Goal: Transaction & Acquisition: Purchase product/service

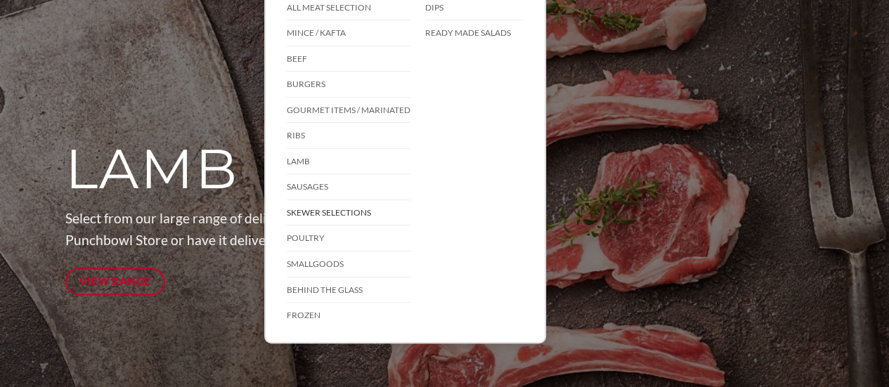
scroll to position [141, 0]
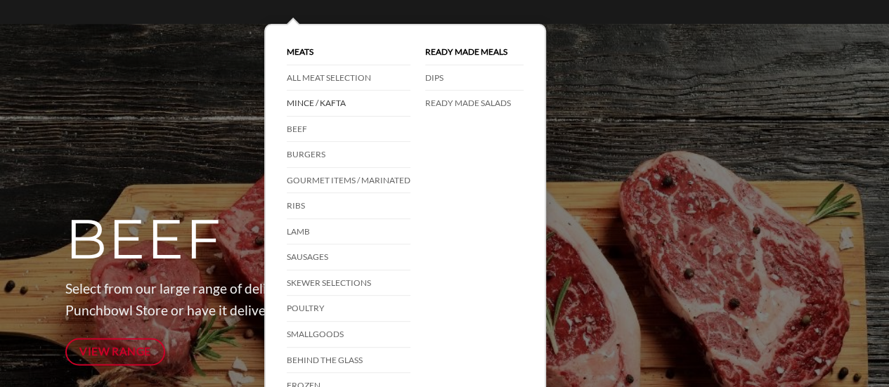
drag, startPoint x: 295, startPoint y: 129, endPoint x: 357, endPoint y: 90, distance: 72.9
click at [357, 90] on ul "All Meat Selection Mince / Kafta Beef Burgers Gourmet Items / Marinated Ribs La…" at bounding box center [349, 231] width 138 height 333
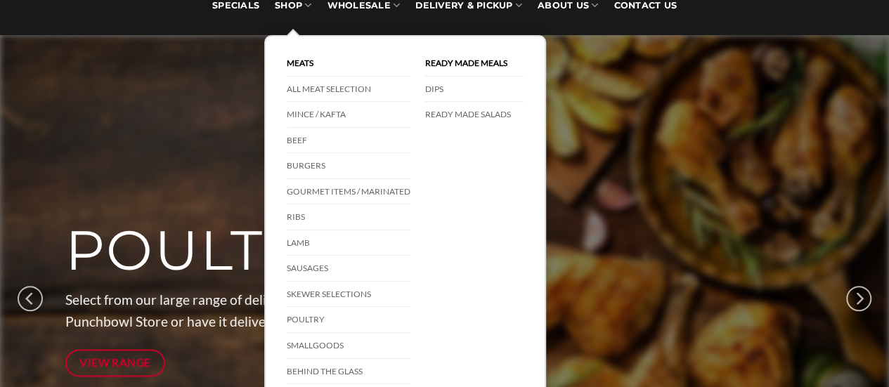
scroll to position [70, 0]
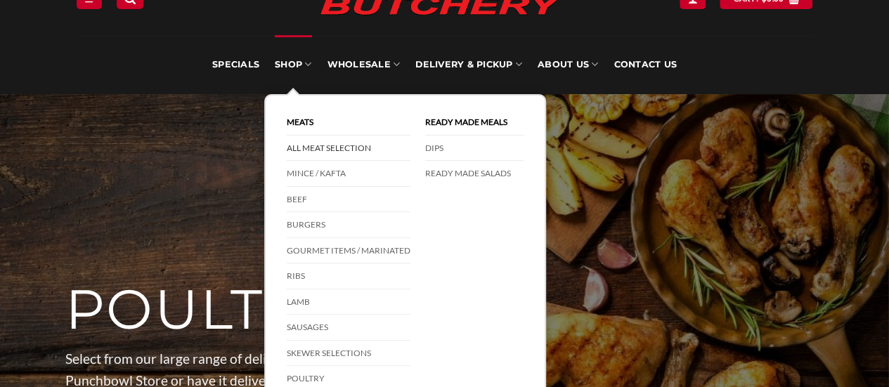
click at [308, 144] on link "All Meat Selection" at bounding box center [349, 149] width 124 height 26
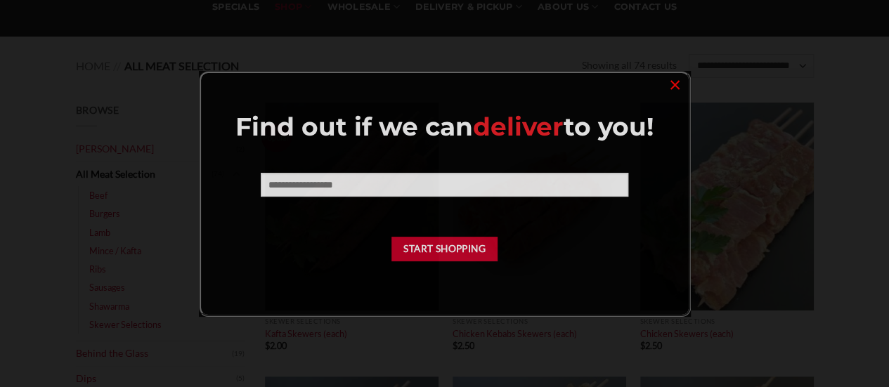
scroll to position [141, 0]
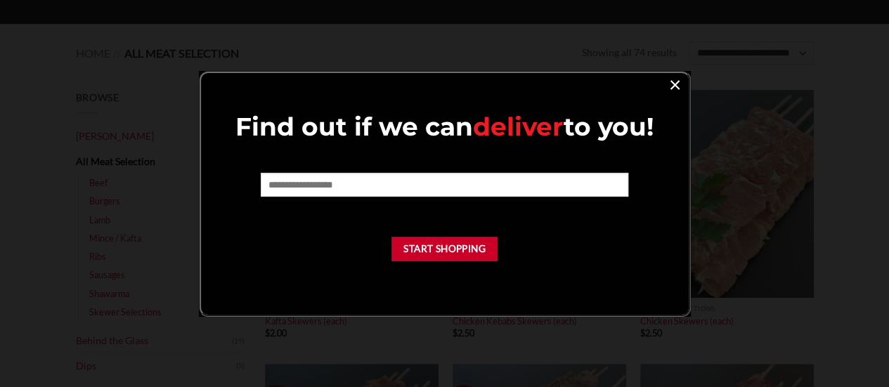
click at [674, 84] on link "×" at bounding box center [675, 83] width 20 height 19
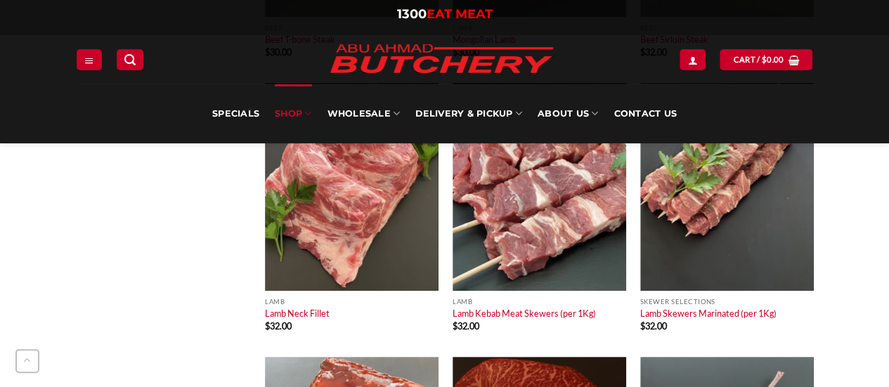
scroll to position [5482, 0]
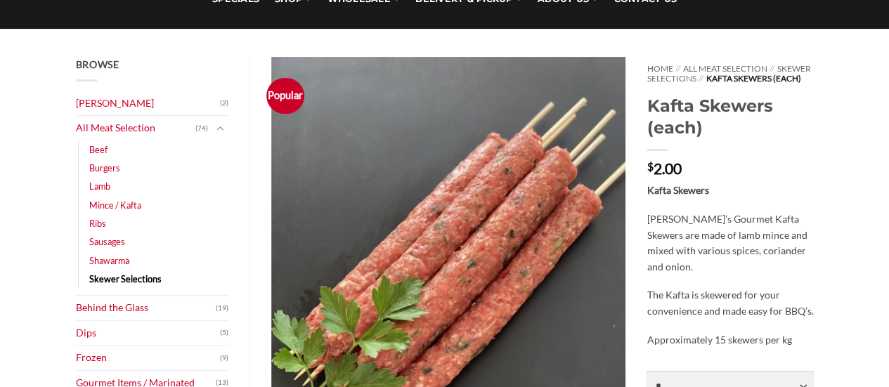
scroll to position [141, 0]
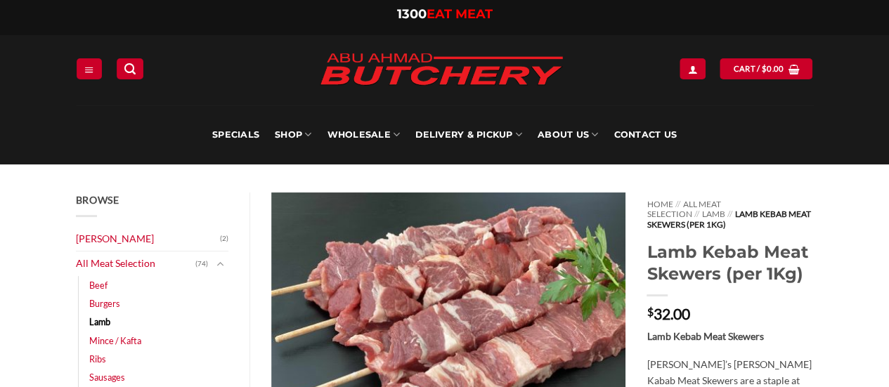
scroll to position [70, 0]
